Goal: Task Accomplishment & Management: Manage account settings

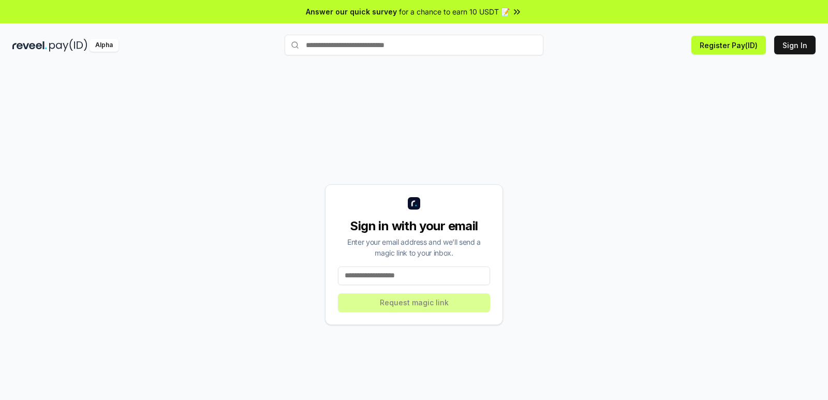
click at [419, 280] on input at bounding box center [414, 275] width 152 height 19
click at [801, 50] on button "Sign In" at bounding box center [794, 45] width 41 height 19
click at [392, 279] on input at bounding box center [414, 275] width 152 height 19
click at [391, 271] on input at bounding box center [414, 275] width 152 height 19
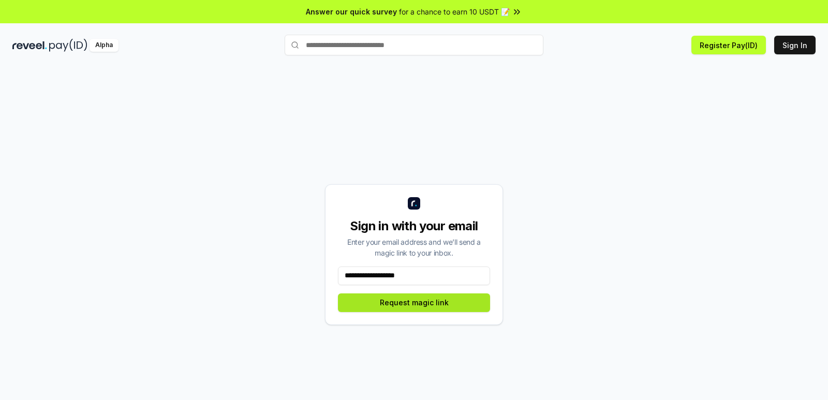
type input "**********"
click at [399, 308] on button "Request magic link" at bounding box center [414, 302] width 152 height 19
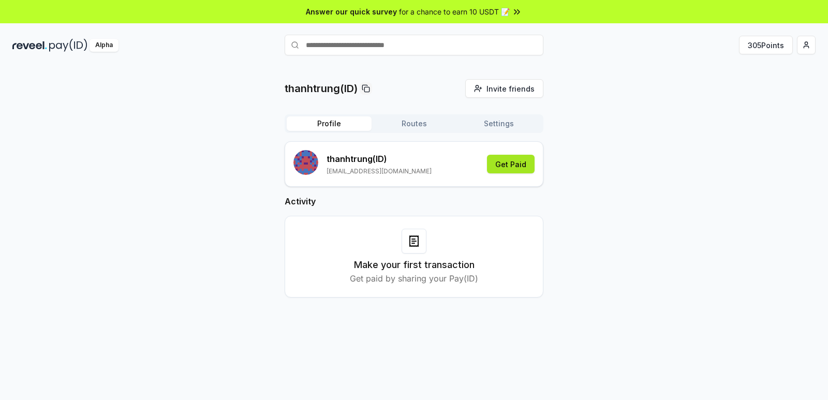
click at [512, 166] on button "Get Paid" at bounding box center [511, 164] width 48 height 19
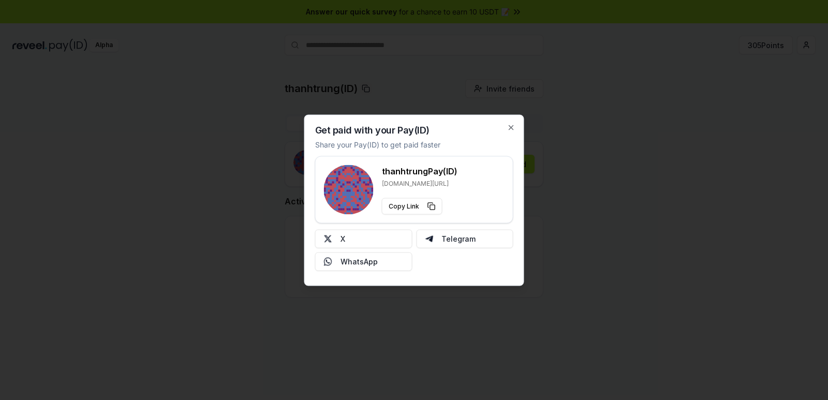
click at [508, 131] on div "Get paid with your Pay(ID) Share your Pay(ID) to get paid faster thanhtrung Pay…" at bounding box center [414, 199] width 220 height 171
click at [508, 129] on icon "button" at bounding box center [511, 127] width 8 height 8
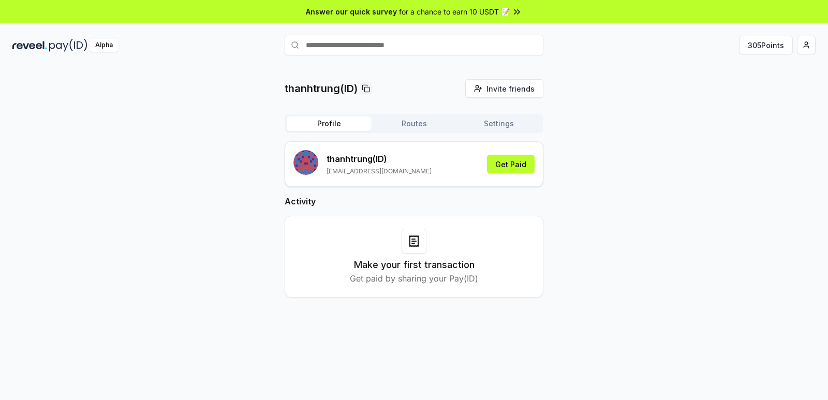
click at [415, 125] on button "Routes" at bounding box center [413, 123] width 85 height 14
click at [334, 127] on button "Profile" at bounding box center [329, 123] width 85 height 14
click at [765, 43] on button "305 Points" at bounding box center [766, 45] width 54 height 19
click at [518, 168] on button "Get Paid" at bounding box center [511, 164] width 48 height 19
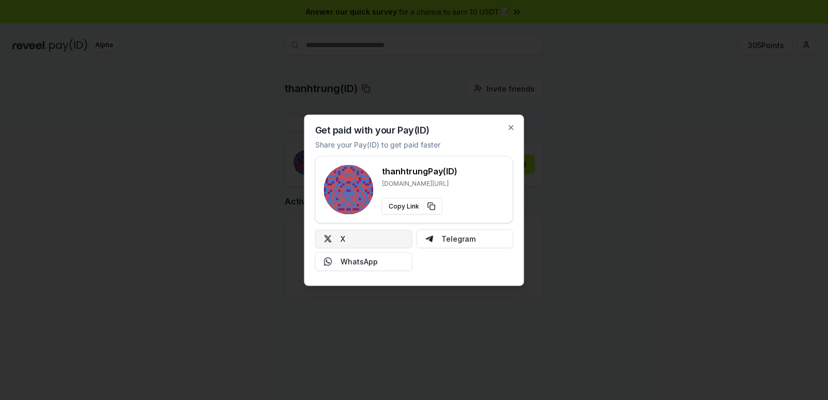
click at [362, 240] on button "X" at bounding box center [363, 238] width 97 height 19
click at [521, 125] on div "Get paid with your Pay(ID) Share your Pay(ID) to get paid faster thanhtrung Pay…" at bounding box center [414, 199] width 220 height 171
click at [516, 126] on div "Get paid with your Pay(ID) Share your Pay(ID) to get paid faster thanhtrung Pay…" at bounding box center [414, 199] width 220 height 171
click at [515, 126] on icon "button" at bounding box center [511, 127] width 8 height 8
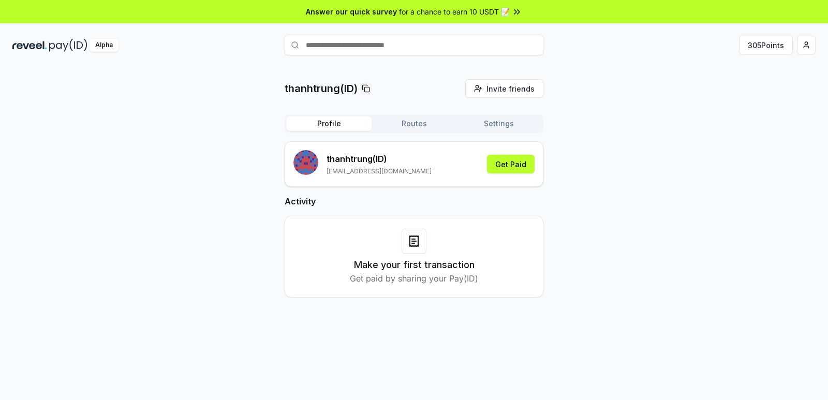
scroll to position [29, 0]
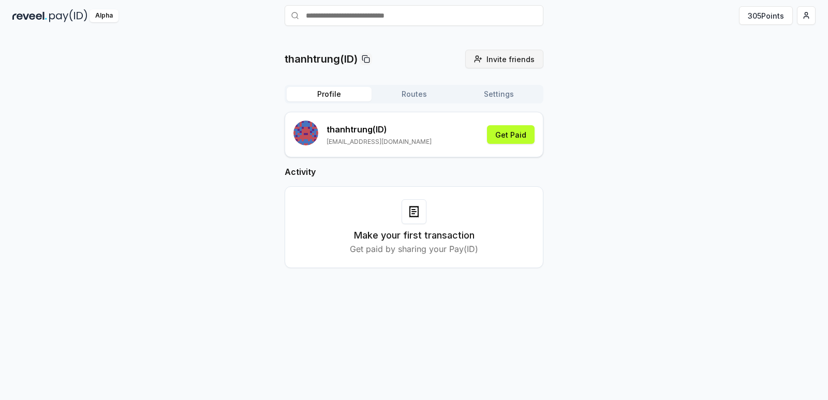
click at [512, 64] on span "Invite friends" at bounding box center [510, 59] width 48 height 11
click at [504, 97] on button "Settings" at bounding box center [498, 94] width 85 height 14
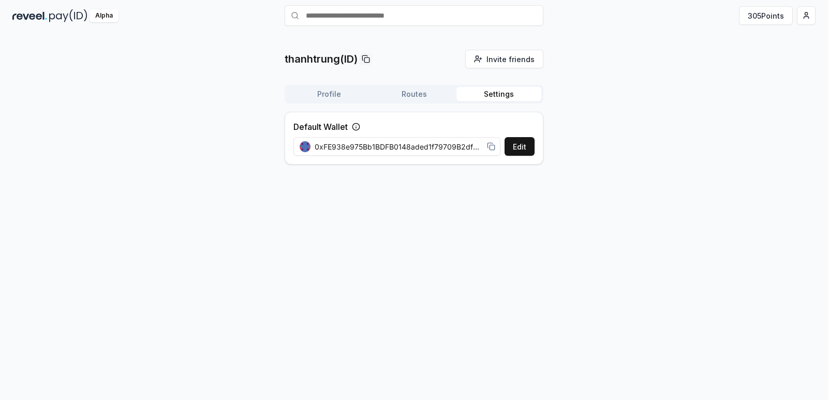
click at [414, 97] on button "Routes" at bounding box center [413, 94] width 85 height 14
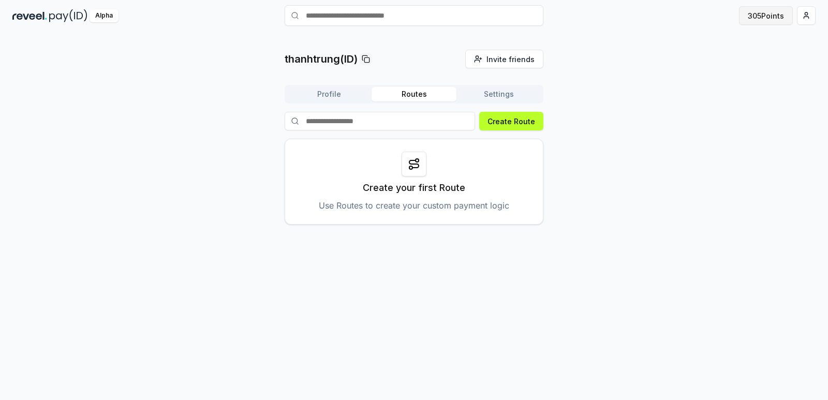
click at [760, 14] on button "305 Points" at bounding box center [766, 15] width 54 height 19
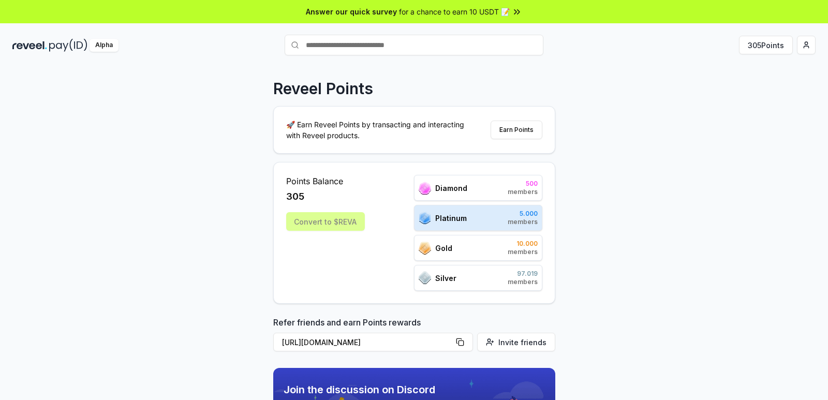
click at [498, 220] on div "Platinum 5.000 members" at bounding box center [478, 218] width 128 height 26
click at [501, 222] on div "Platinum 5.000 members" at bounding box center [478, 218] width 128 height 26
click at [513, 221] on span "members" at bounding box center [523, 222] width 30 height 8
click at [493, 244] on div "Gold 10.000 members" at bounding box center [478, 248] width 128 height 26
click at [481, 251] on div "Gold 10.000 members" at bounding box center [478, 248] width 128 height 26
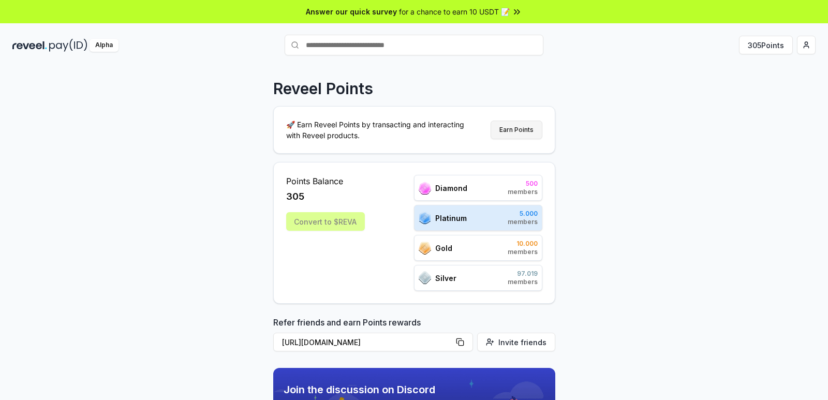
click at [515, 130] on button "Earn Points" at bounding box center [517, 130] width 52 height 19
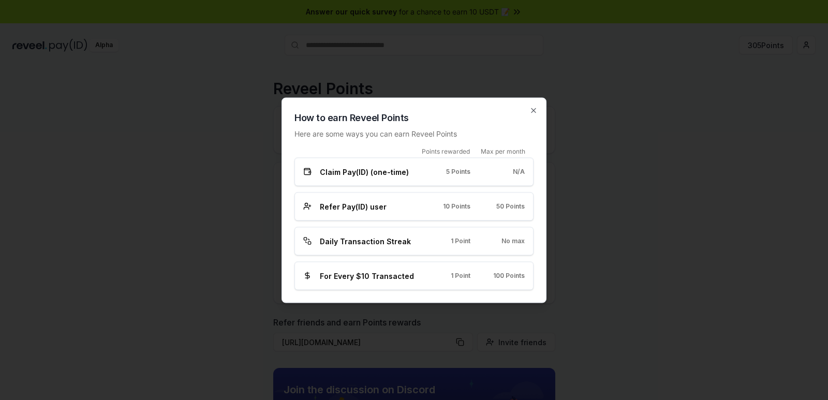
click at [460, 175] on div "Claim Pay(ID) (one-time) 5 Points N/A" at bounding box center [413, 171] width 221 height 11
click at [453, 214] on div "Refer Pay(ID) user 10 Points 50 Points" at bounding box center [413, 206] width 239 height 28
click at [446, 248] on div "Daily Transaction Streak 1 Point No max" at bounding box center [413, 241] width 239 height 28
click at [455, 274] on span "1 Point" at bounding box center [461, 276] width 20 height 8
click at [595, 255] on div at bounding box center [414, 200] width 828 height 400
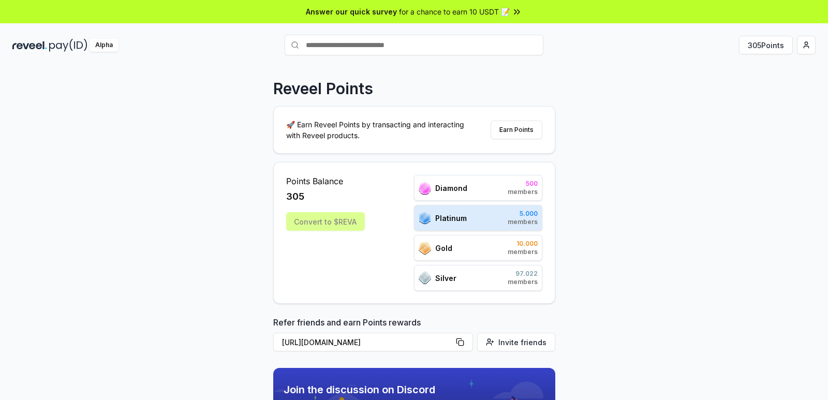
scroll to position [310, 0]
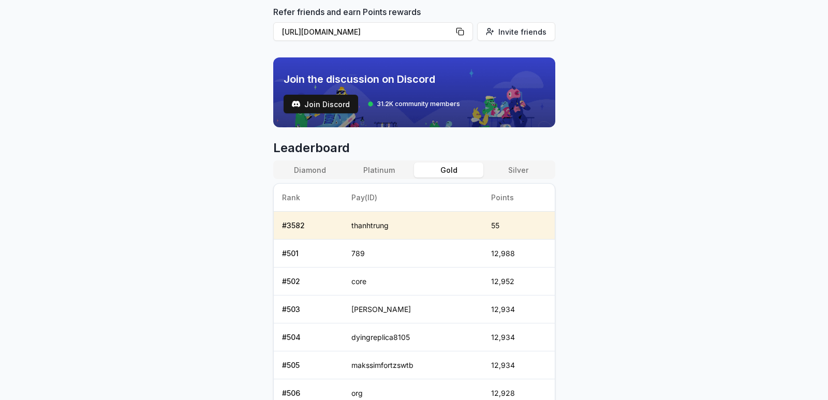
click at [442, 171] on button "Gold" at bounding box center [448, 169] width 69 height 15
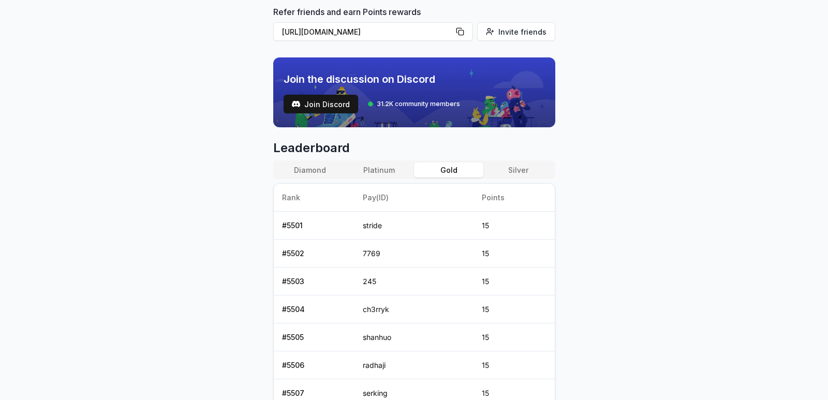
click at [518, 174] on button "Silver" at bounding box center [517, 169] width 69 height 15
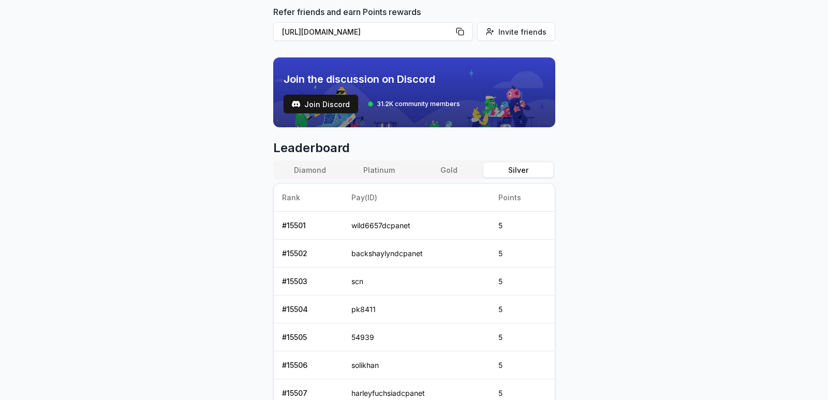
click at [459, 171] on button "Gold" at bounding box center [448, 169] width 69 height 15
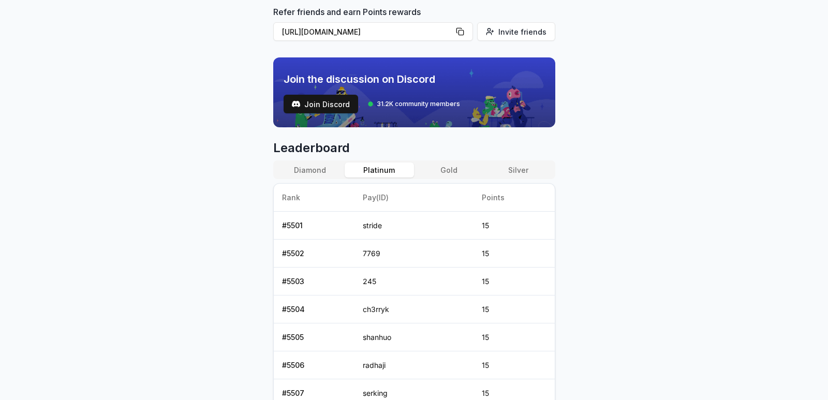
click at [384, 172] on button "Platinum" at bounding box center [379, 169] width 69 height 15
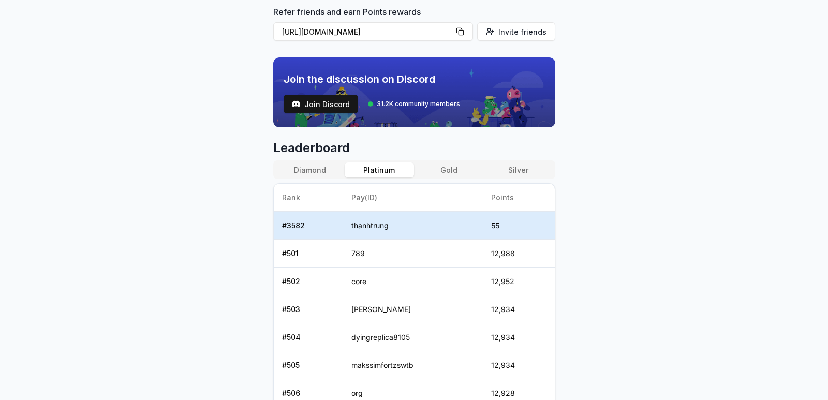
scroll to position [466, 0]
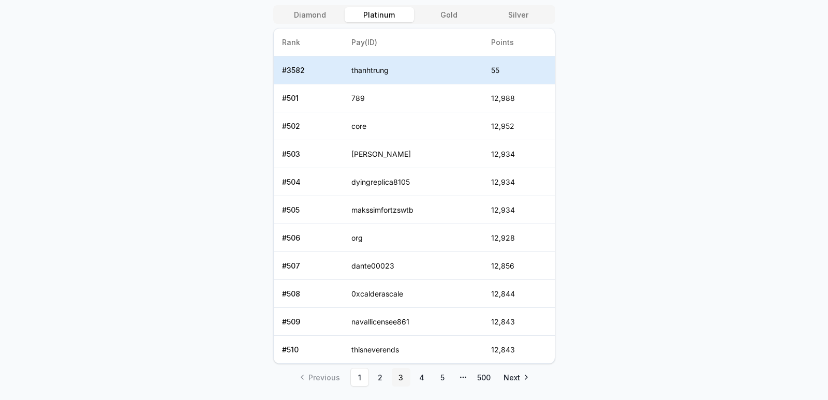
click at [404, 381] on link "3" at bounding box center [401, 377] width 19 height 19
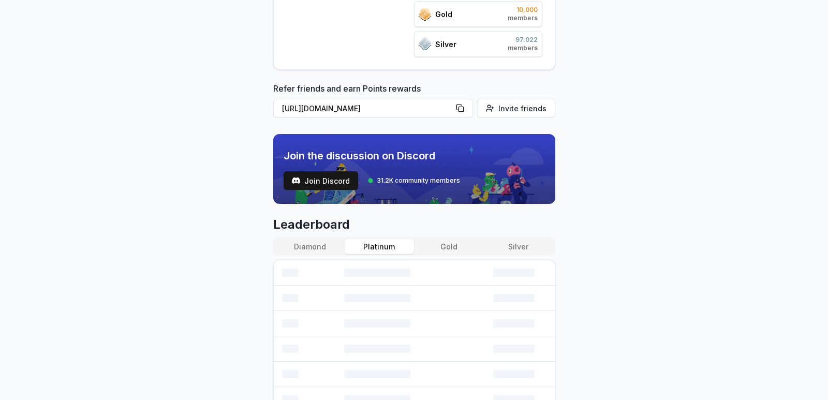
scroll to position [79, 0]
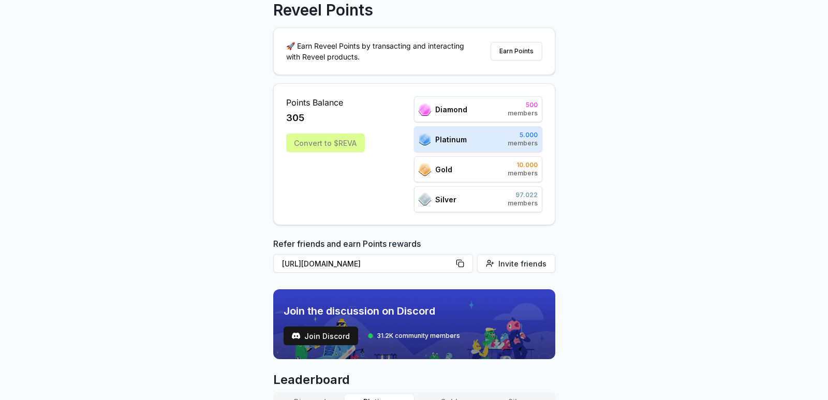
click at [304, 148] on div "Convert to $REVA" at bounding box center [325, 142] width 79 height 19
click at [295, 116] on span "305" at bounding box center [295, 118] width 18 height 14
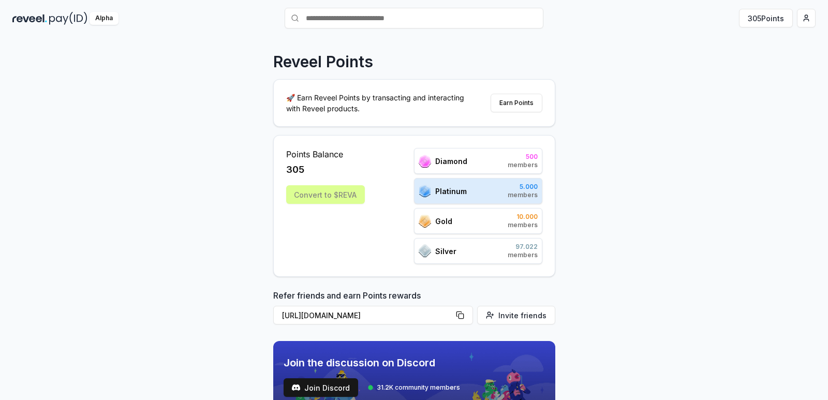
scroll to position [0, 0]
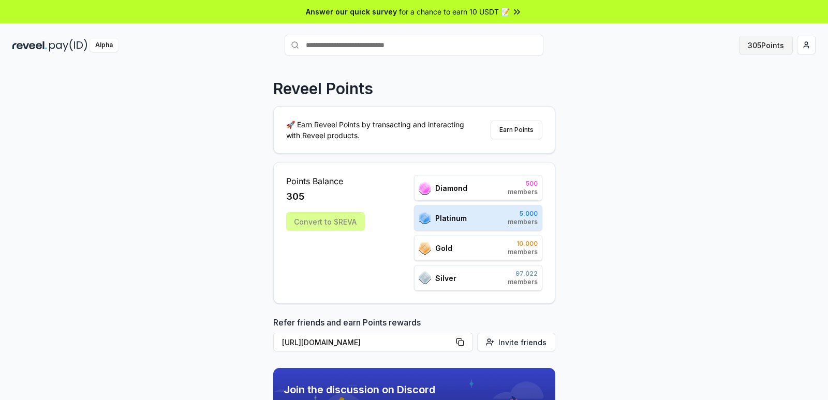
click at [755, 47] on button "305 Points" at bounding box center [766, 45] width 54 height 19
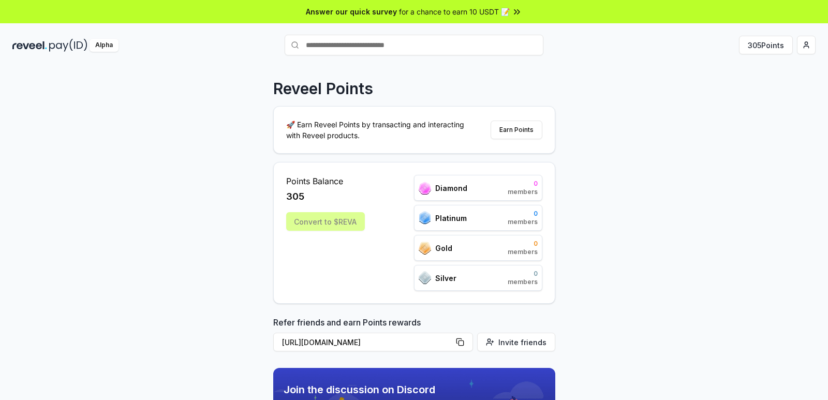
click at [310, 225] on div "Convert to $REVA" at bounding box center [325, 221] width 79 height 19
click at [294, 190] on span "305" at bounding box center [295, 196] width 18 height 14
click at [309, 220] on div "Convert to $REVA" at bounding box center [325, 221] width 79 height 19
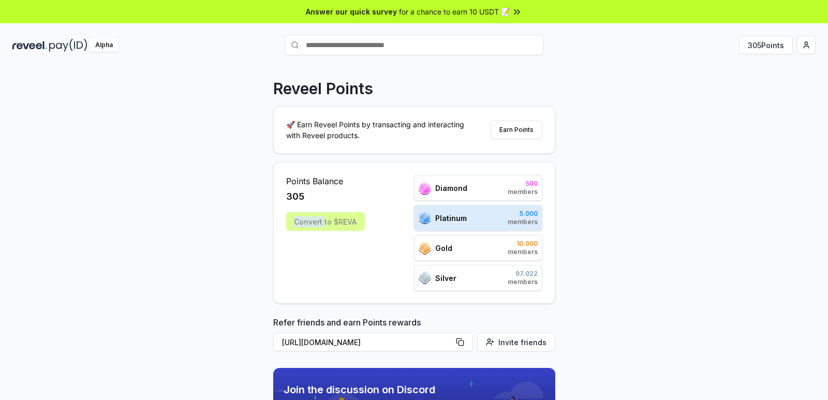
click at [179, 251] on div "Reveel Points 🚀 Earn Reveel Points by transacting and interacting with Reveel p…" at bounding box center [414, 243] width 828 height 371
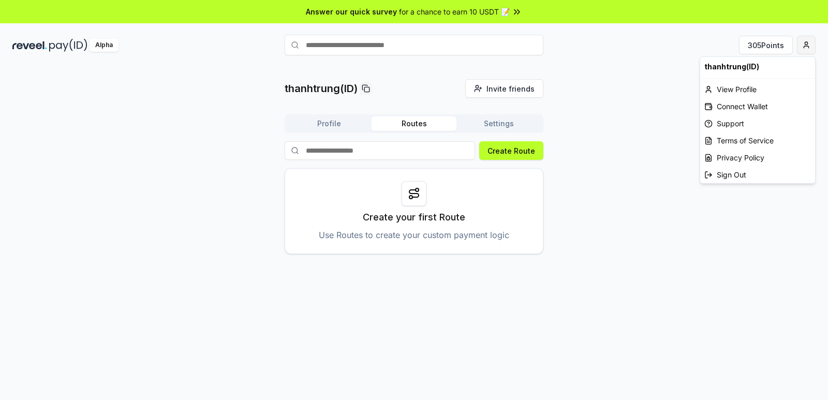
click at [805, 48] on html "Answer our quick survey for a chance to earn 10 USDT 📝 Alpha 305 Points thanhtr…" at bounding box center [414, 200] width 828 height 400
click at [747, 103] on div "Connect Wallet" at bounding box center [757, 106] width 115 height 17
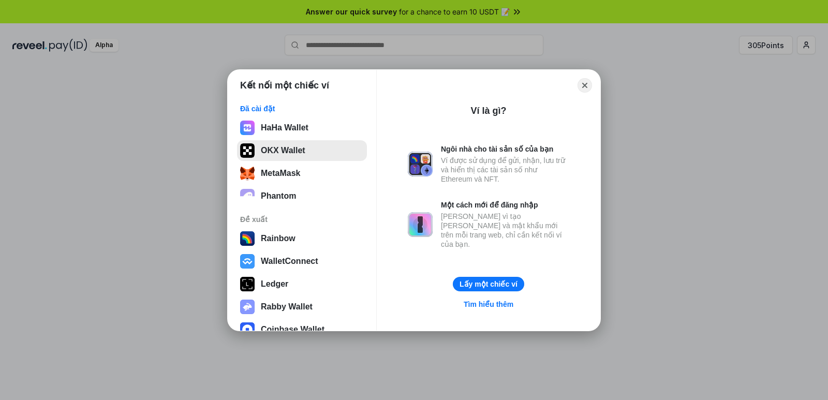
click at [291, 154] on button "OKX Wallet" at bounding box center [302, 150] width 130 height 21
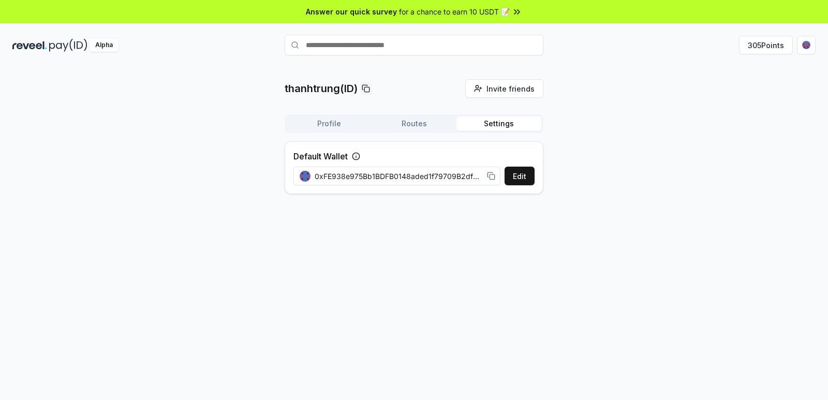
click at [510, 120] on button "Settings" at bounding box center [498, 123] width 85 height 14
drag, startPoint x: 529, startPoint y: 175, endPoint x: 638, endPoint y: 175, distance: 109.7
click at [638, 175] on div "thanhtrung(ID) Invite friends Invite Profile Routes Settings Default Wallet Edi…" at bounding box center [413, 140] width 803 height 123
click at [452, 181] on span "0xFE938e975Bb1BDFB0148aded1f79709B2dfcF514" at bounding box center [399, 176] width 168 height 11
click at [489, 171] on div "0xFE938e975Bb1BDFB0148aded1f79709B2dfcF514" at bounding box center [398, 176] width 196 height 11
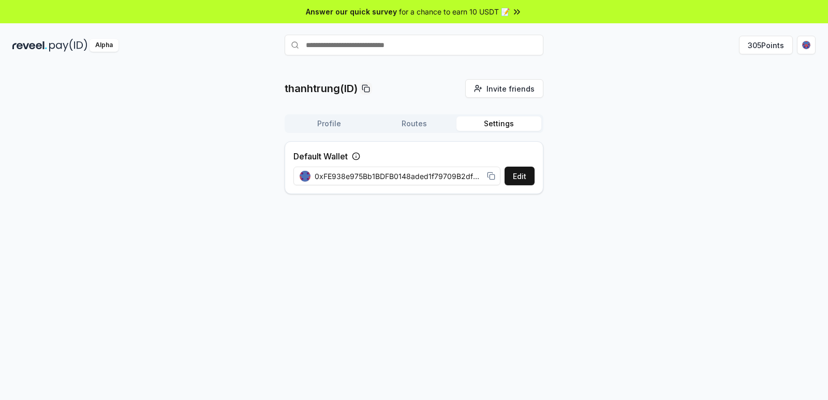
click at [494, 176] on rect at bounding box center [491, 176] width 5 height 5
click at [292, 280] on div "thanhtrung(ID) Invite friends Invite Profile Routes Settings Default Wallet Edi…" at bounding box center [414, 243] width 828 height 371
click at [406, 128] on button "Routes" at bounding box center [413, 123] width 85 height 14
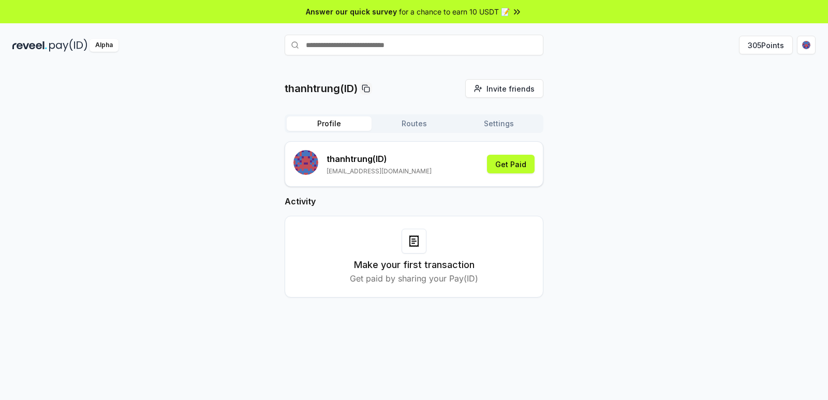
click at [344, 128] on button "Profile" at bounding box center [329, 123] width 85 height 14
click at [384, 124] on button "Routes" at bounding box center [413, 123] width 85 height 14
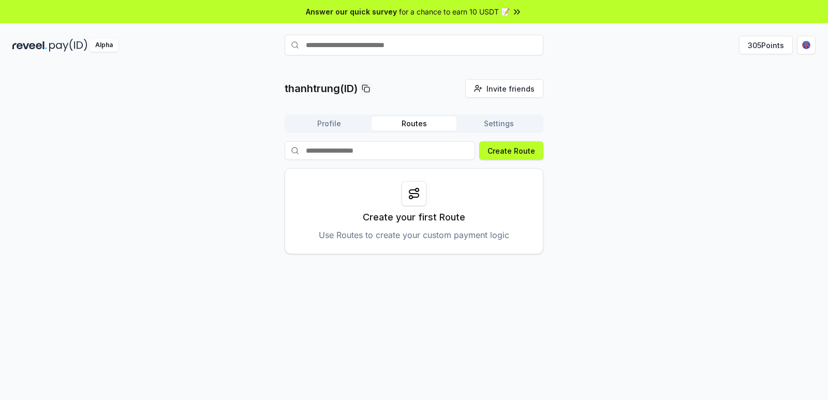
click at [408, 123] on button "Routes" at bounding box center [413, 123] width 85 height 14
click at [500, 123] on button "Settings" at bounding box center [498, 123] width 85 height 14
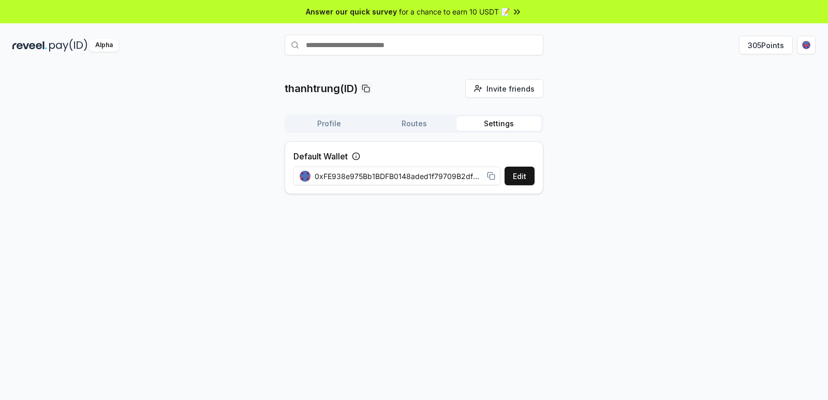
click at [357, 123] on button "Profile" at bounding box center [329, 123] width 85 height 14
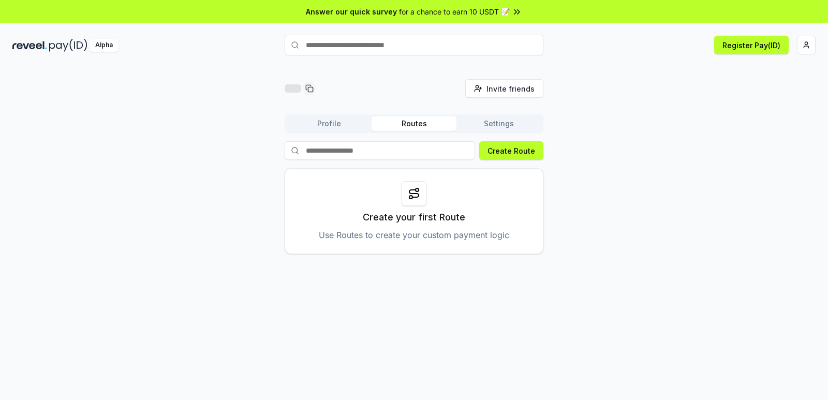
click at [325, 121] on button "Profile" at bounding box center [329, 123] width 85 height 14
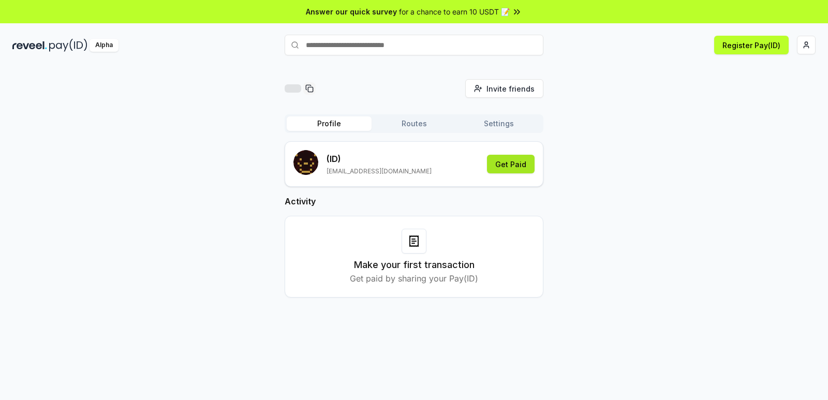
click at [512, 166] on button "Get Paid" at bounding box center [511, 164] width 48 height 19
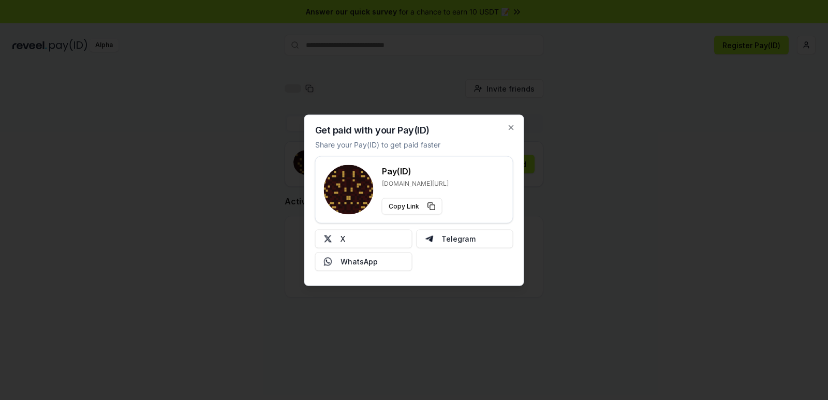
click at [514, 122] on div "Get paid with your Pay(ID) Share your Pay(ID) to get paid faster Pay(ID) [DOMAI…" at bounding box center [414, 199] width 220 height 171
click at [507, 126] on icon "button" at bounding box center [511, 127] width 8 height 8
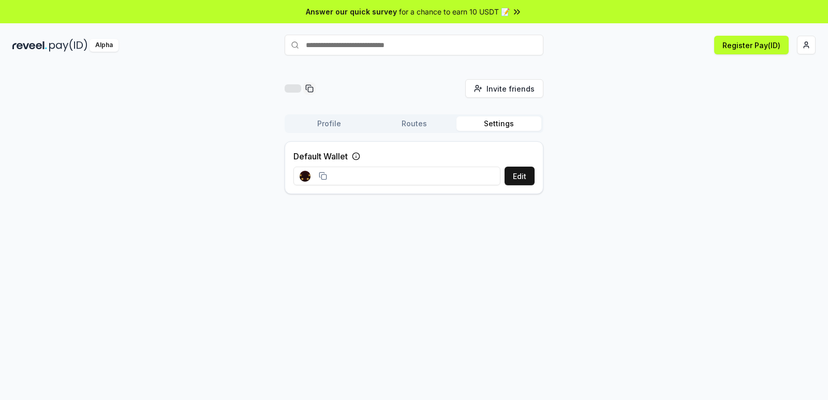
click at [491, 125] on button "Settings" at bounding box center [498, 123] width 85 height 14
